Goal: Obtain resource: Obtain resource

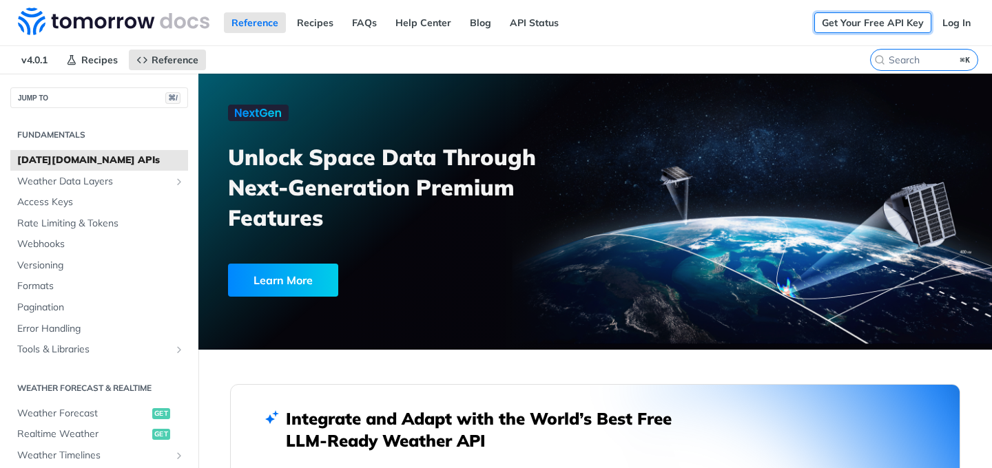
click at [894, 23] on link "Get Your Free API Key" at bounding box center [872, 22] width 117 height 21
click at [851, 20] on link "Get Your Free API Key" at bounding box center [872, 22] width 117 height 21
click at [859, 22] on link "Get Your Free API Key" at bounding box center [872, 22] width 117 height 21
click at [947, 18] on link "Log In" at bounding box center [956, 22] width 43 height 21
